Goal: Transaction & Acquisition: Purchase product/service

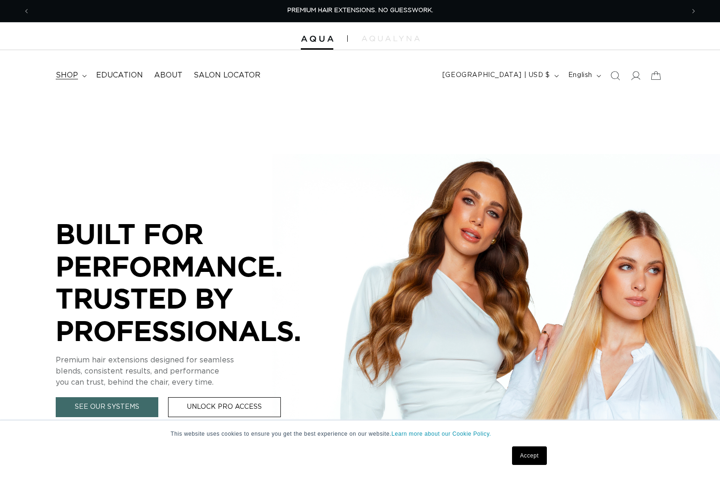
click at [84, 77] on icon at bounding box center [84, 76] width 4 height 2
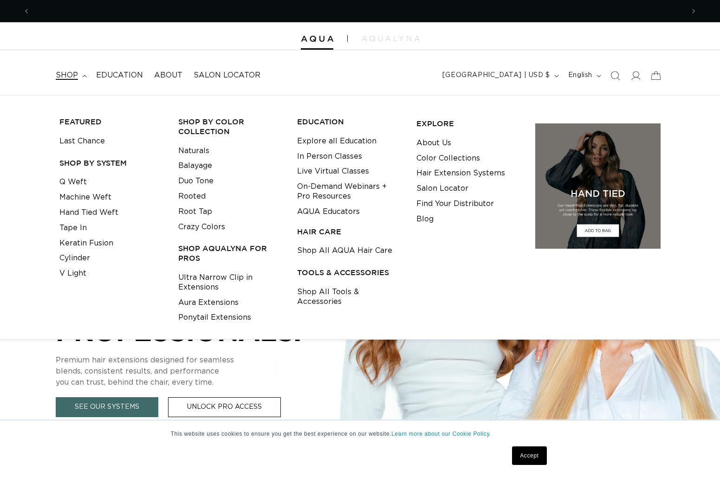
scroll to position [0, 654]
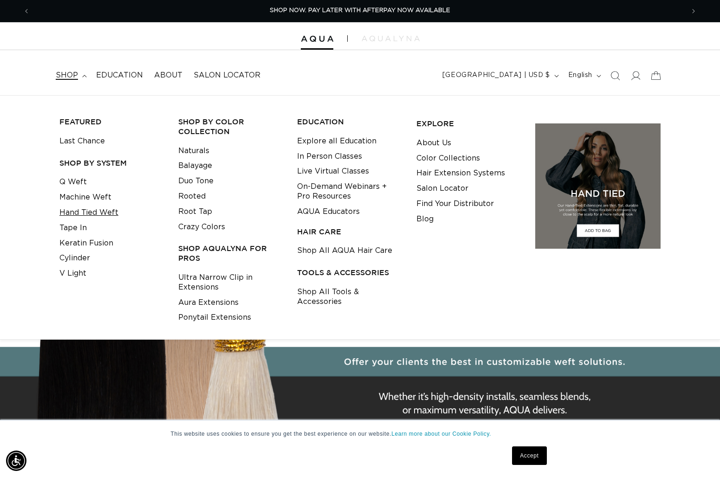
click at [103, 212] on link "Hand Tied Weft" at bounding box center [88, 212] width 59 height 15
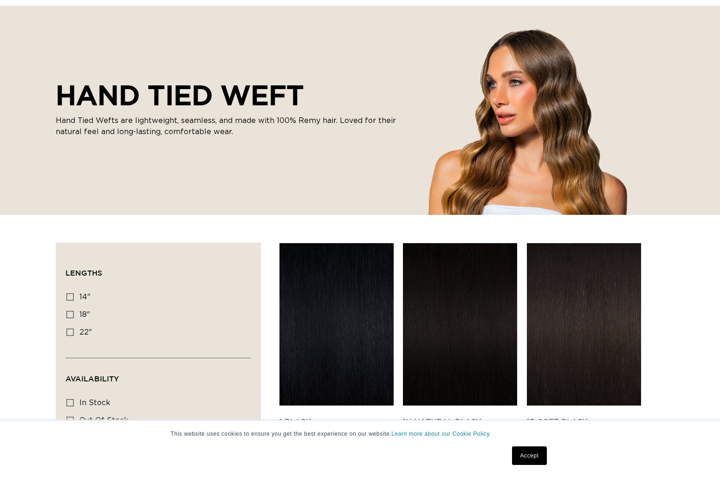
scroll to position [93, 0]
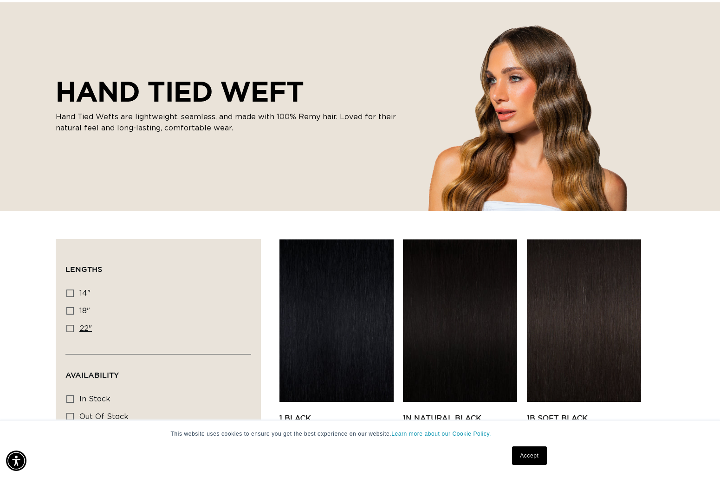
click at [85, 330] on span "22"" at bounding box center [85, 328] width 13 height 7
click at [74, 330] on input "22" 22" (30 products)" at bounding box center [69, 328] width 7 height 7
checkbox input "true"
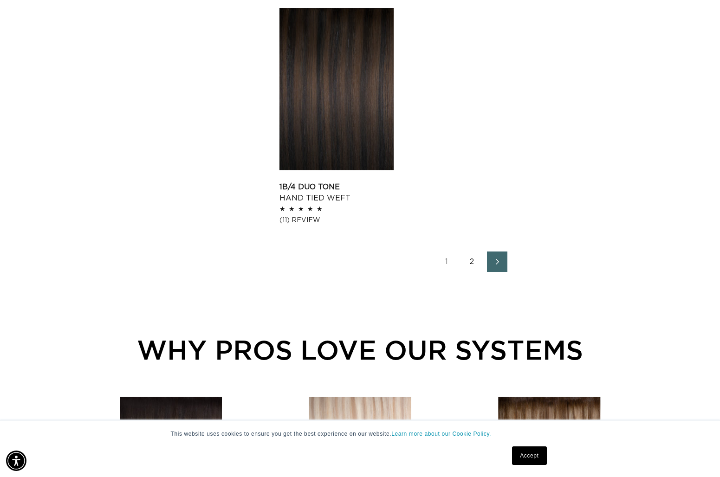
scroll to position [0, 654]
click at [495, 256] on span "Next page" at bounding box center [497, 261] width 6 height 11
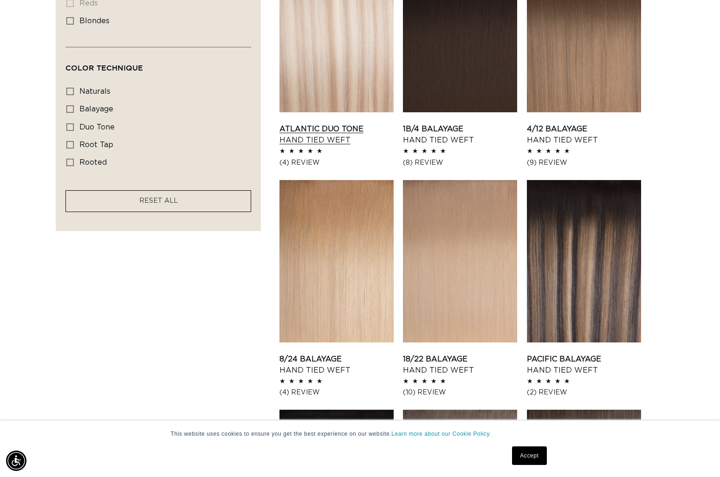
scroll to position [603, 0]
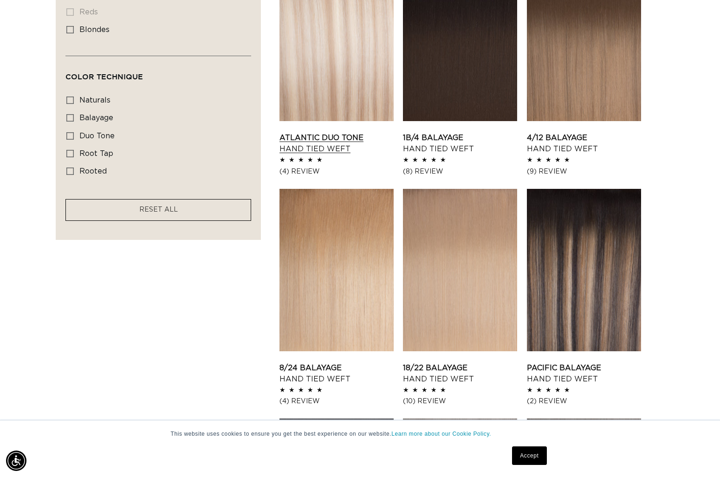
click at [344, 132] on link "Atlantic Duo Tone Hand Tied Weft" at bounding box center [336, 143] width 114 height 22
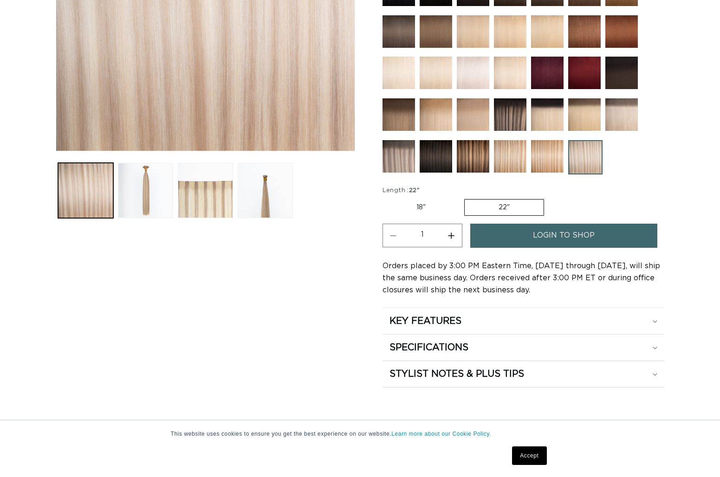
scroll to position [278, 0]
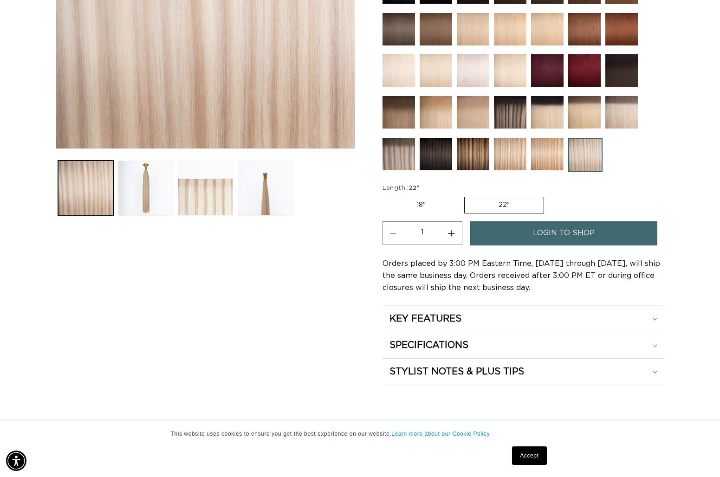
click at [194, 195] on button "Load image 3 in gallery view" at bounding box center [205, 188] width 55 height 55
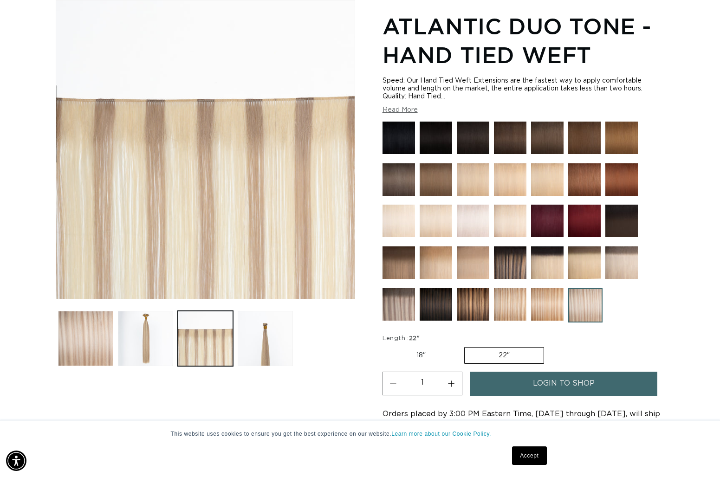
scroll to position [0, 654]
click at [407, 310] on img at bounding box center [398, 304] width 32 height 32
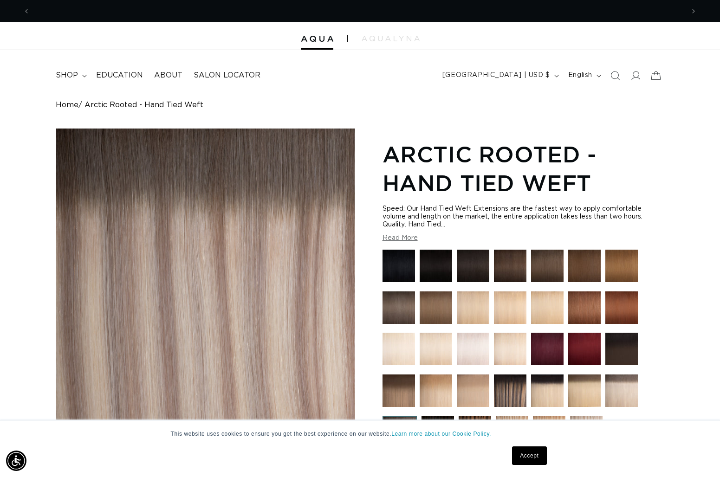
scroll to position [0, 654]
click at [403, 239] on button "Read More" at bounding box center [399, 238] width 35 height 8
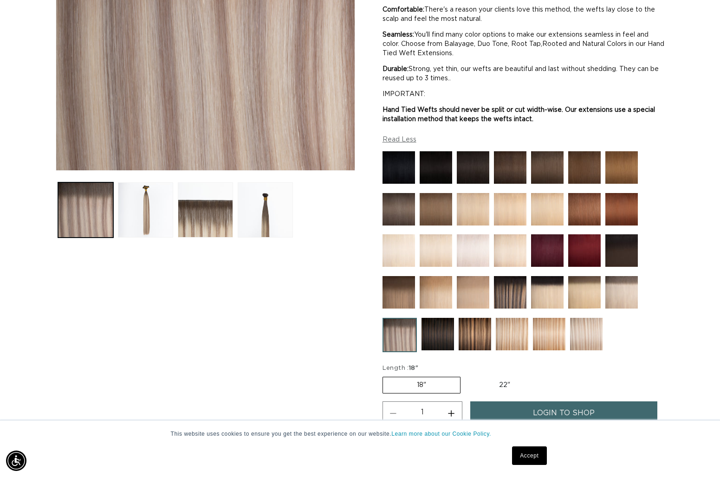
scroll to position [278, 0]
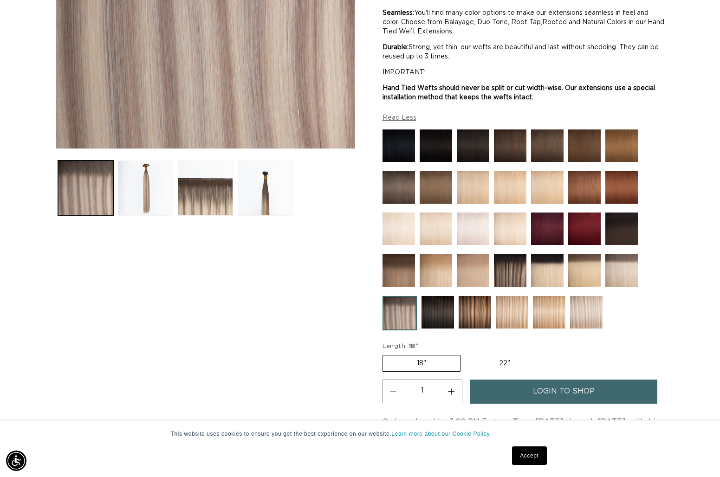
click at [472, 222] on img at bounding box center [473, 229] width 32 height 32
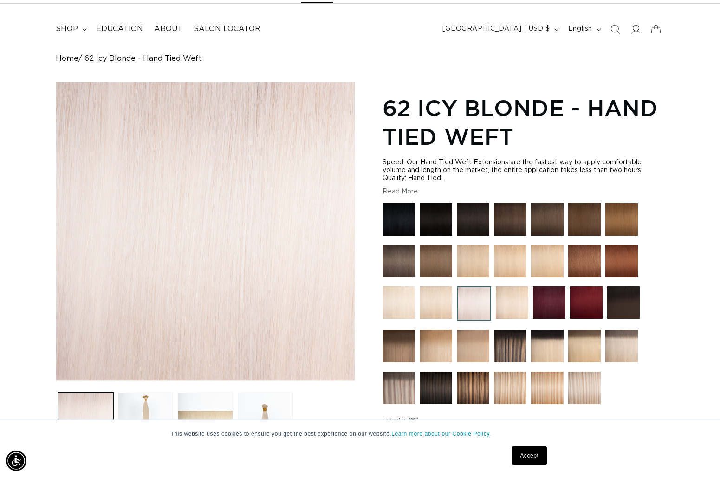
scroll to position [0, 1308]
click at [624, 350] on img at bounding box center [621, 346] width 32 height 32
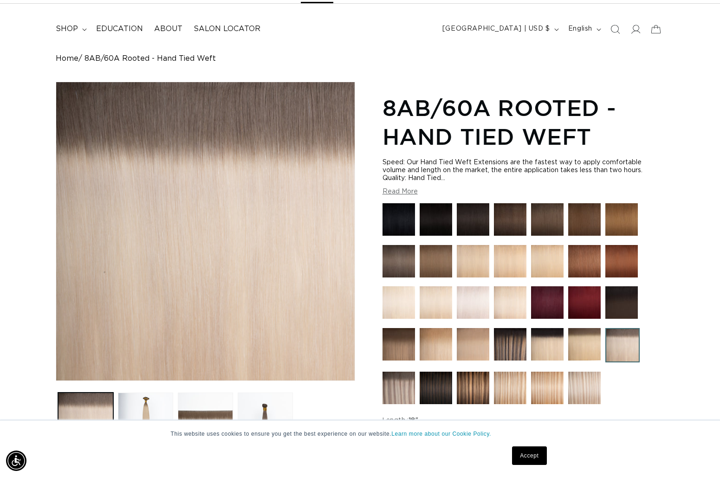
scroll to position [0, 1308]
click at [402, 388] on img at bounding box center [398, 388] width 32 height 32
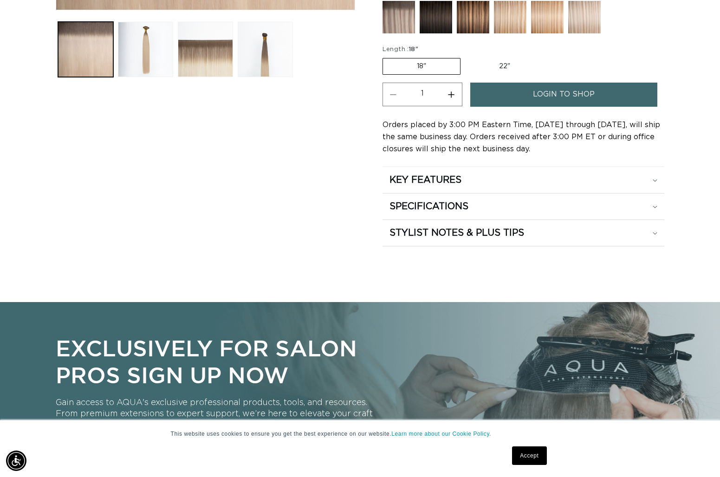
scroll to position [0, 0]
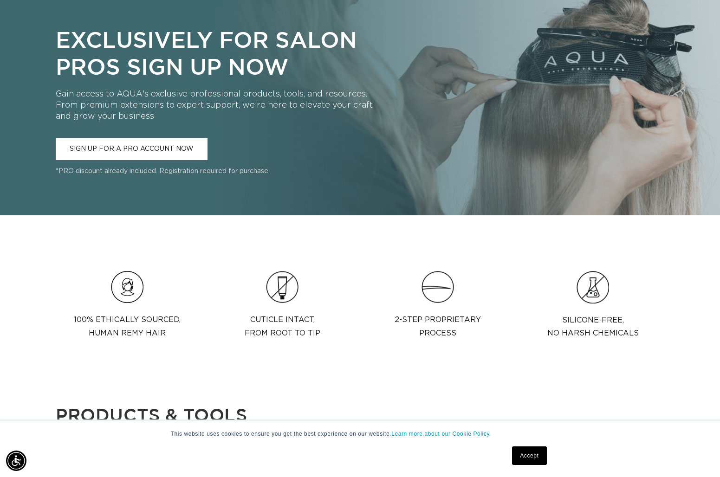
scroll to position [743, 0]
